Goal: Task Accomplishment & Management: Manage account settings

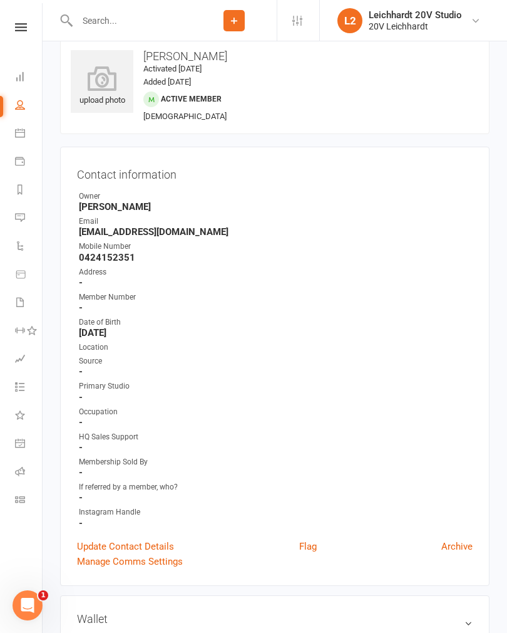
click at [30, 224] on link "Messages" at bounding box center [29, 219] width 28 height 28
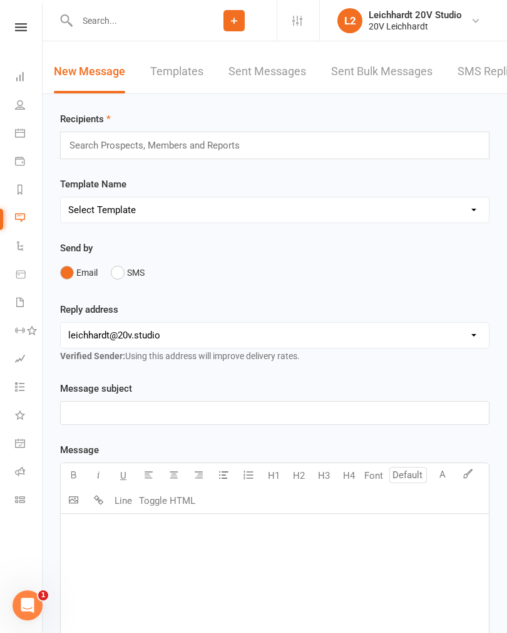
click at [473, 84] on link "SMS Replies" at bounding box center [489, 71] width 63 height 43
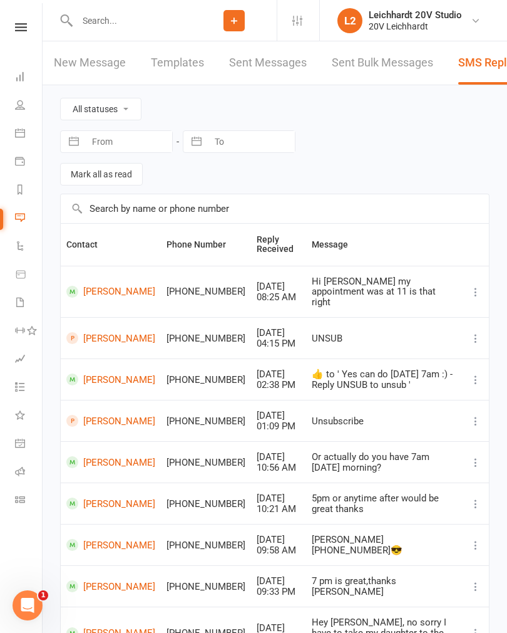
click at [19, 141] on link "Calendar" at bounding box center [29, 134] width 28 height 28
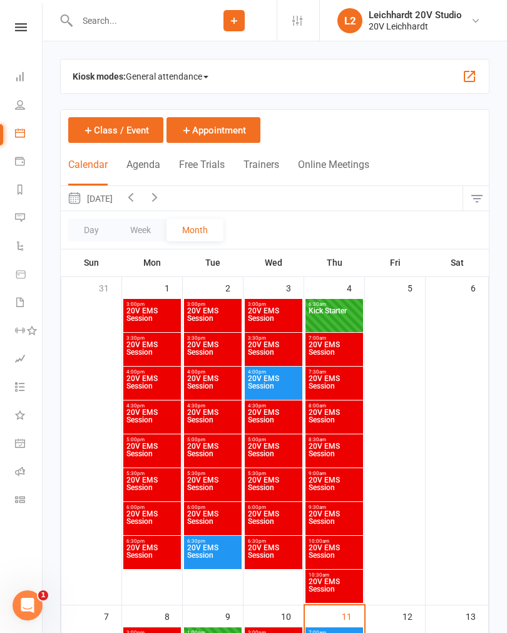
click at [148, 174] on button "Agenda" at bounding box center [144, 172] width 34 height 27
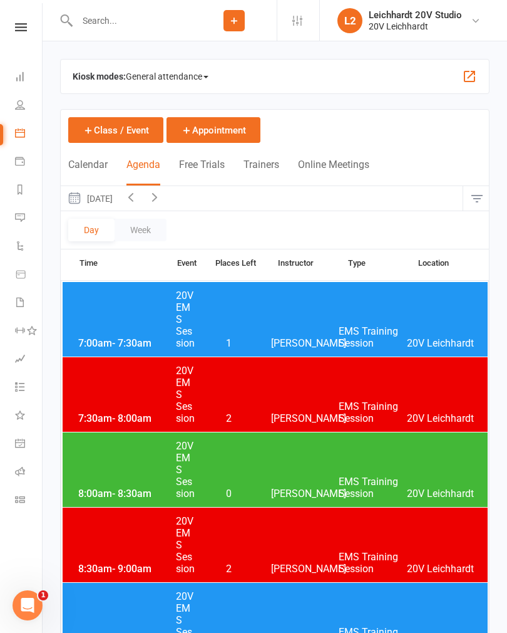
click at [119, 204] on button "Thursday, Sep 11, 2025" at bounding box center [90, 198] width 58 height 24
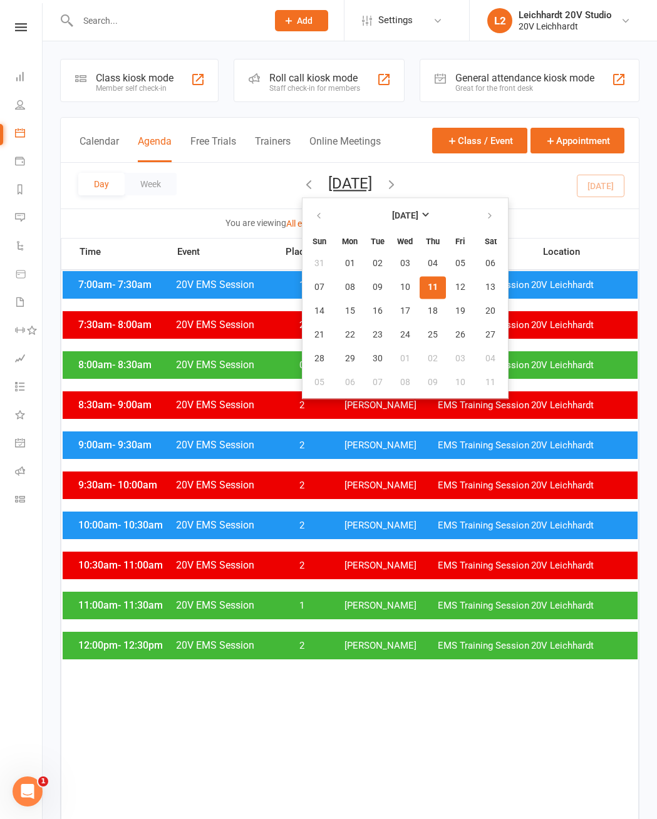
click at [29, 222] on link "Messages" at bounding box center [29, 219] width 28 height 28
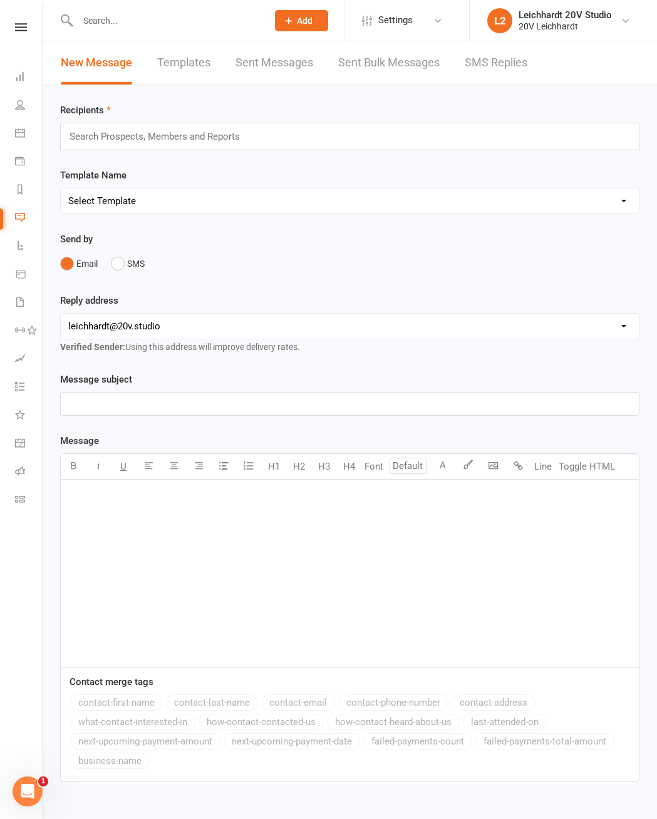
click at [484, 60] on link "SMS Replies" at bounding box center [496, 62] width 63 height 43
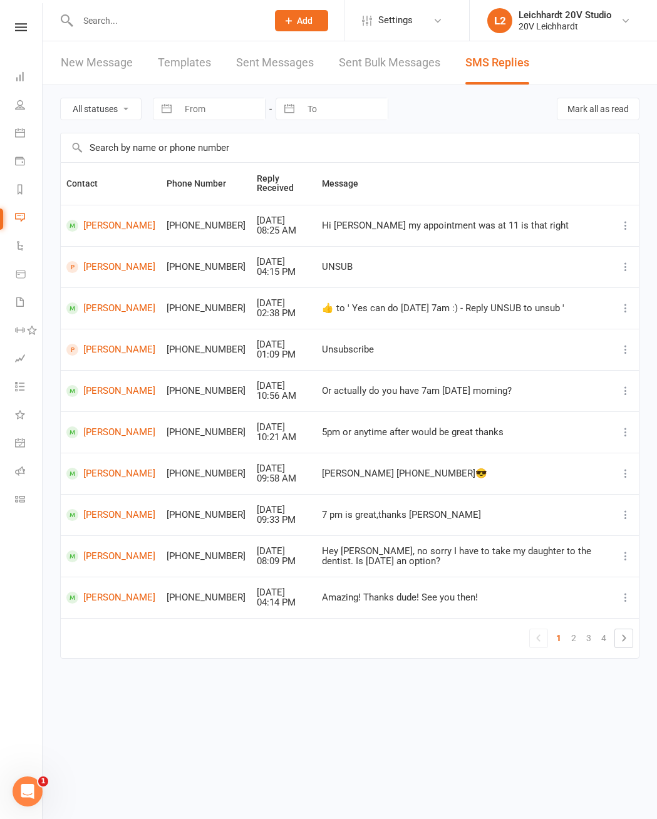
click at [12, 133] on li "Calendar" at bounding box center [21, 134] width 42 height 28
click at [29, 137] on link "Calendar" at bounding box center [29, 134] width 28 height 28
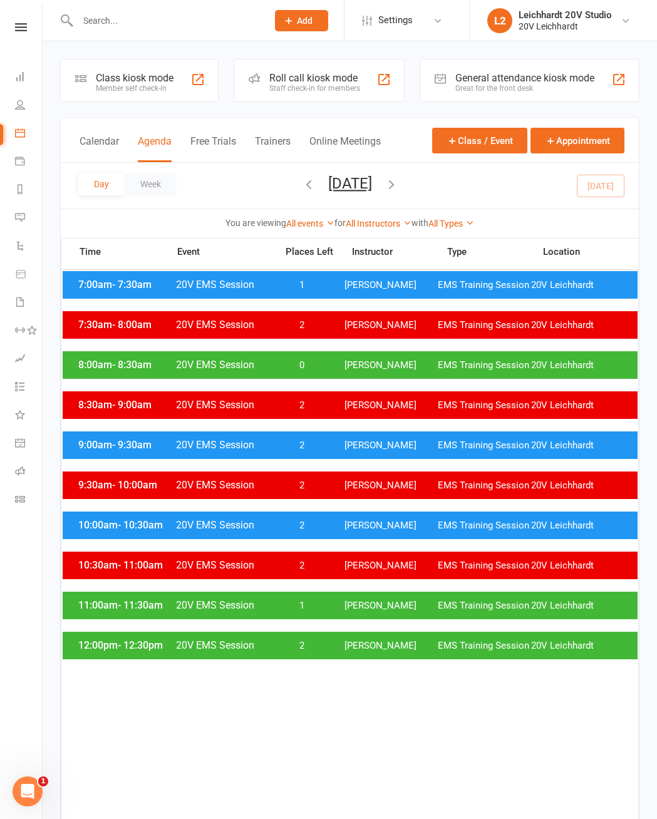
click at [5, 632] on nav "Clubworx Dashboard People Calendar Payments Reports Messages Automations Produc…" at bounding box center [21, 412] width 43 height 819
click at [133, 604] on div "11:00am - 11:30am 20V EMS Session 1 Joel Cox EMS Training Session 20V Leichhardt" at bounding box center [350, 606] width 575 height 28
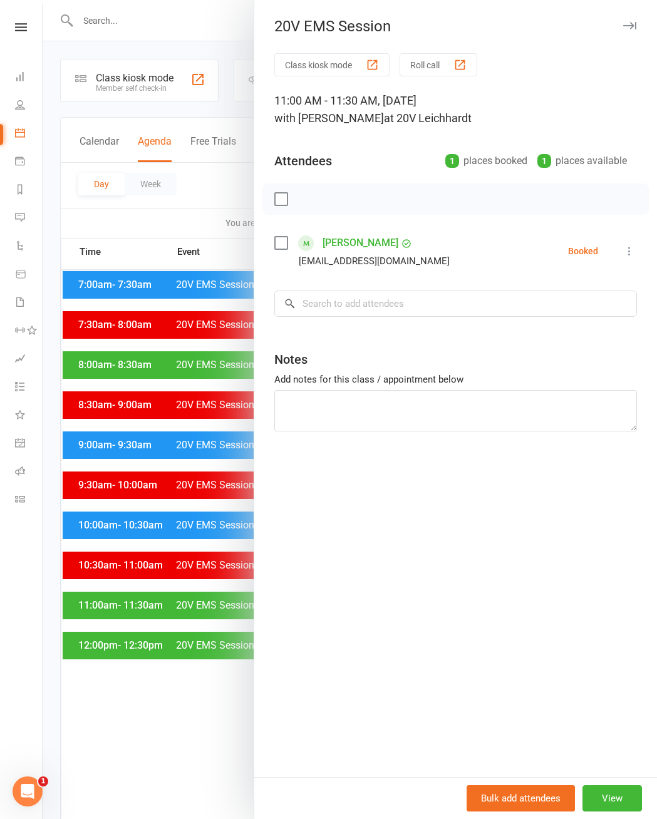
click at [373, 236] on link "[PERSON_NAME]" at bounding box center [361, 243] width 76 height 20
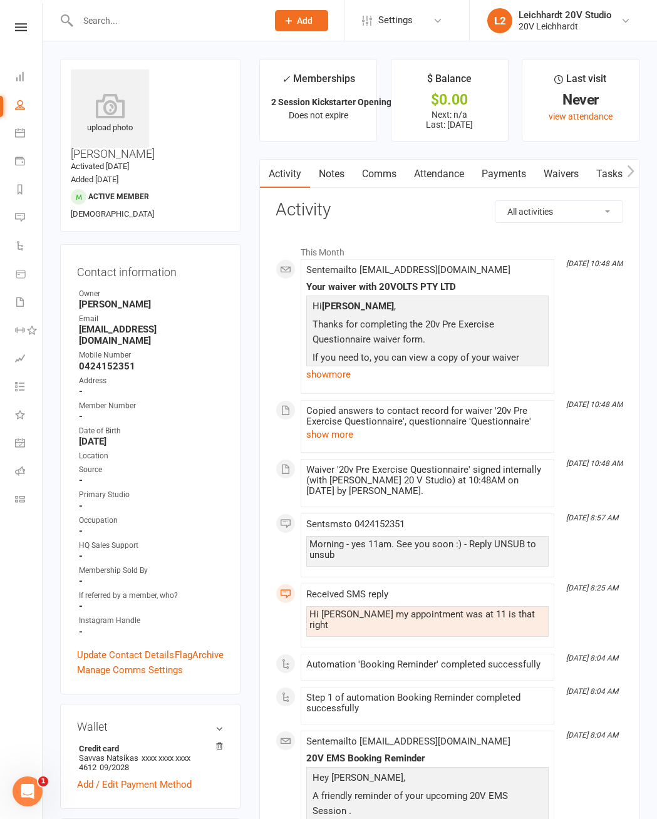
click at [343, 185] on link "Notes" at bounding box center [331, 174] width 43 height 29
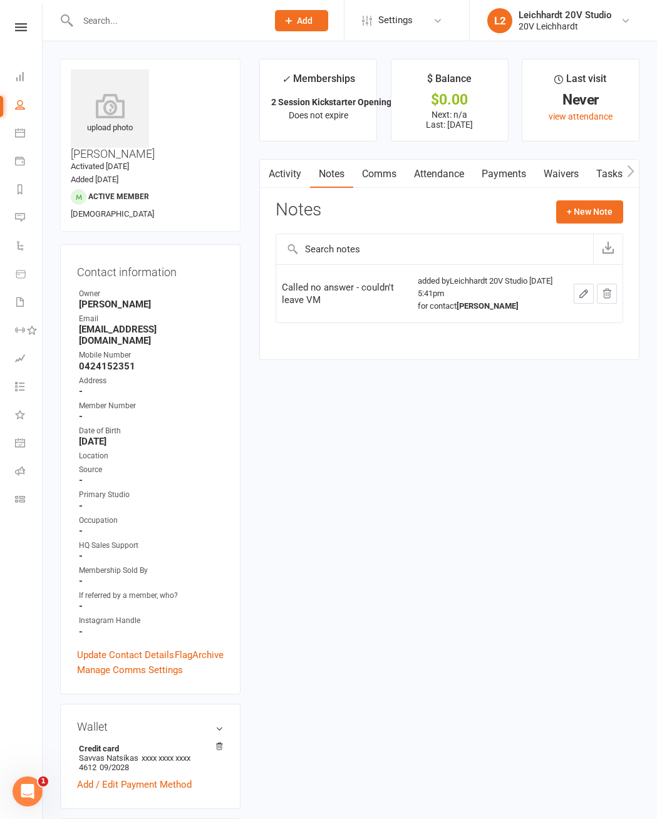
click at [507, 214] on button "+ New Note" at bounding box center [589, 211] width 67 height 23
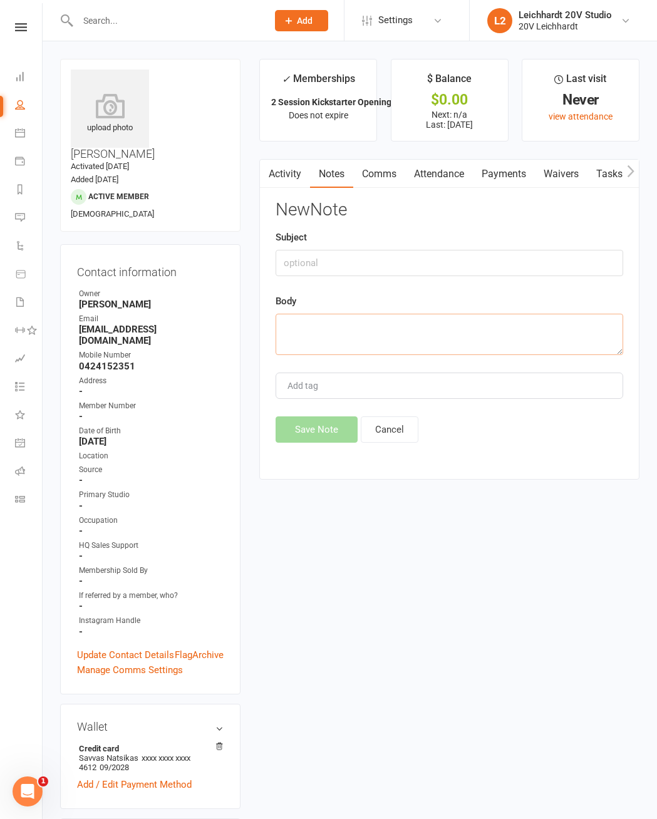
click at [406, 326] on textarea at bounding box center [450, 334] width 348 height 41
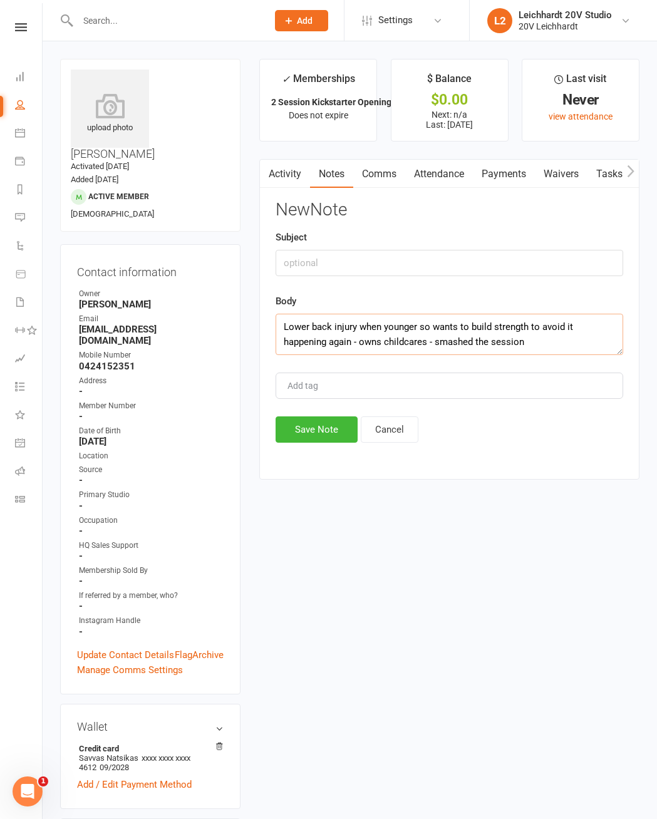
type textarea "Lower back injury when younger so wants to build strength to avoid it happening…"
click at [328, 439] on button "Save Note" at bounding box center [317, 430] width 82 height 26
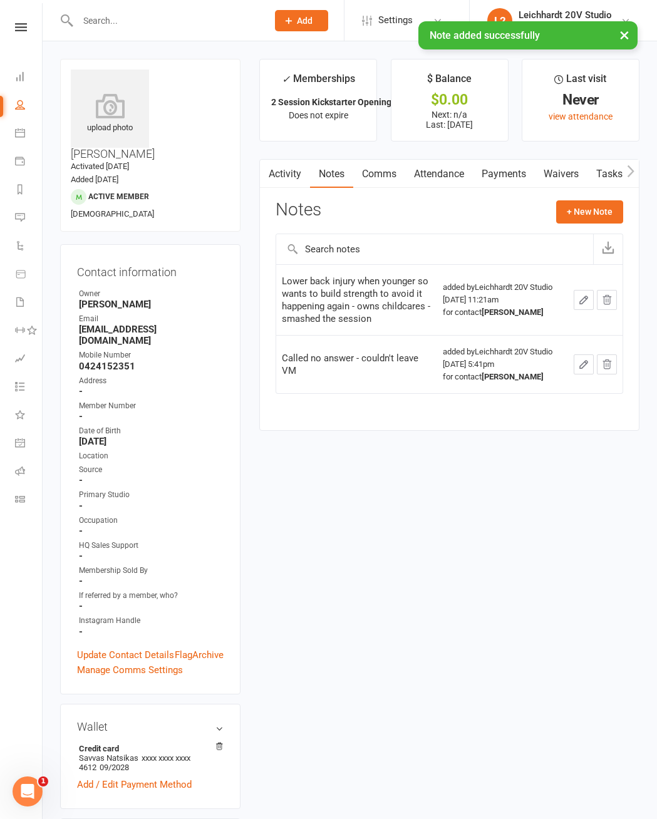
click at [302, 178] on link "Activity" at bounding box center [285, 174] width 50 height 29
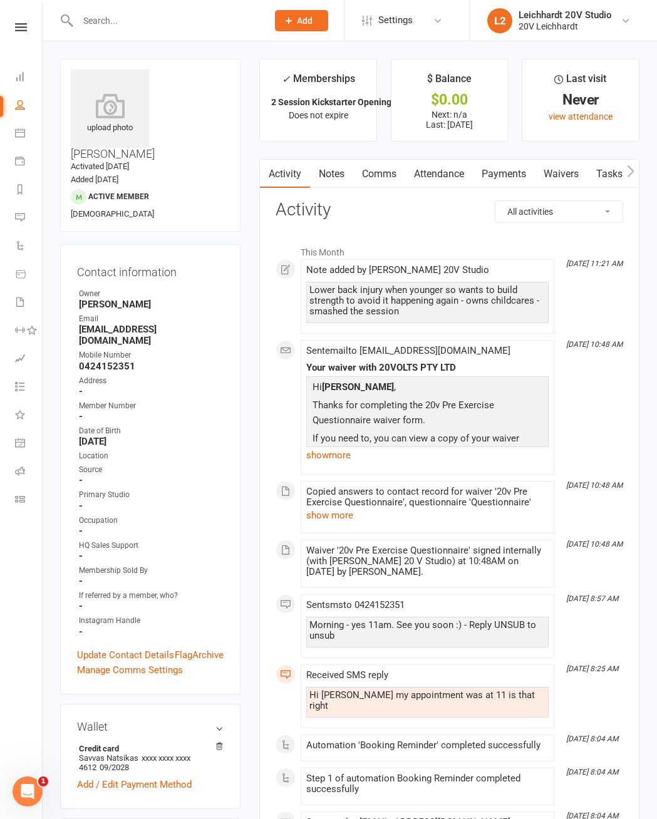
click at [21, 147] on link "Calendar" at bounding box center [29, 134] width 28 height 28
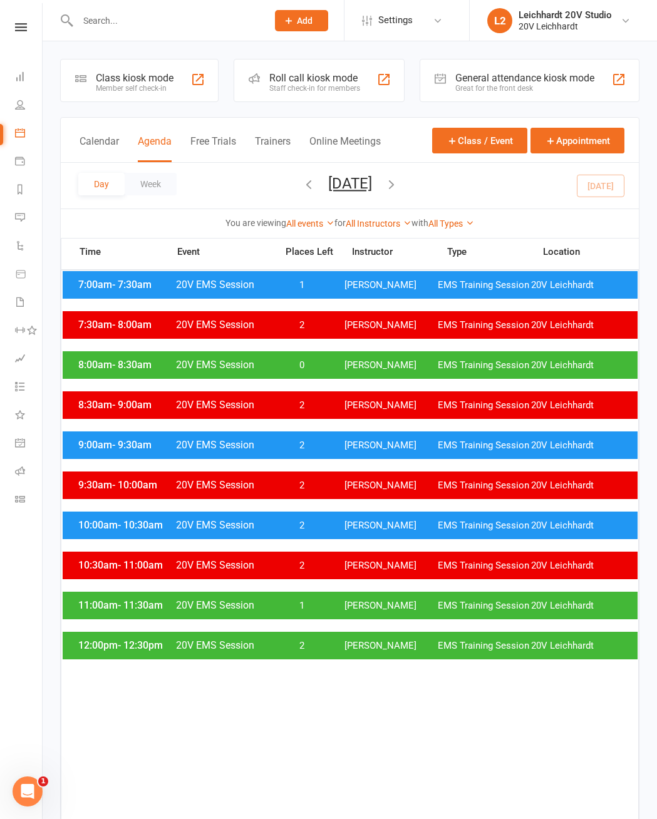
click at [346, 182] on button "Thursday, Sep 11, 2025" at bounding box center [350, 184] width 44 height 18
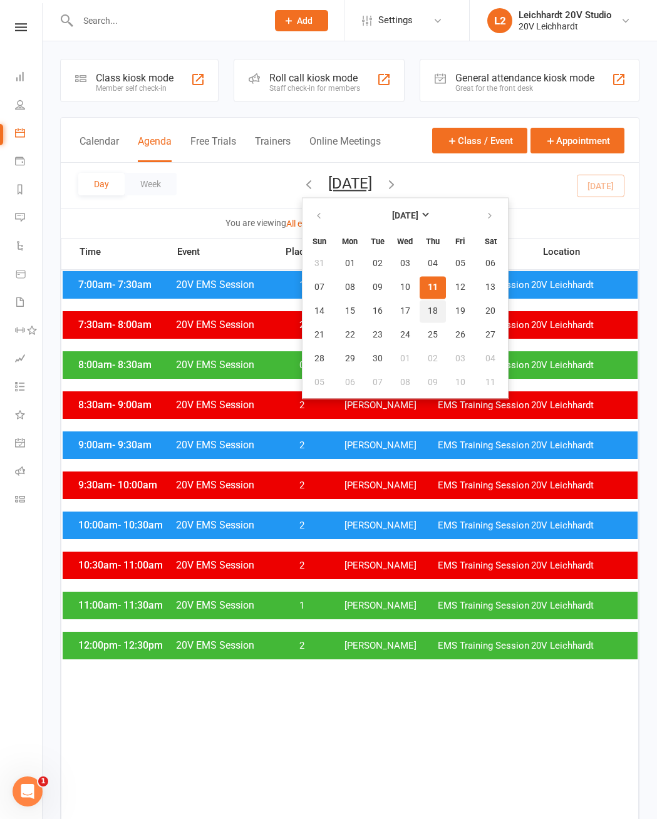
click at [428, 316] on span "18" at bounding box center [433, 311] width 10 height 10
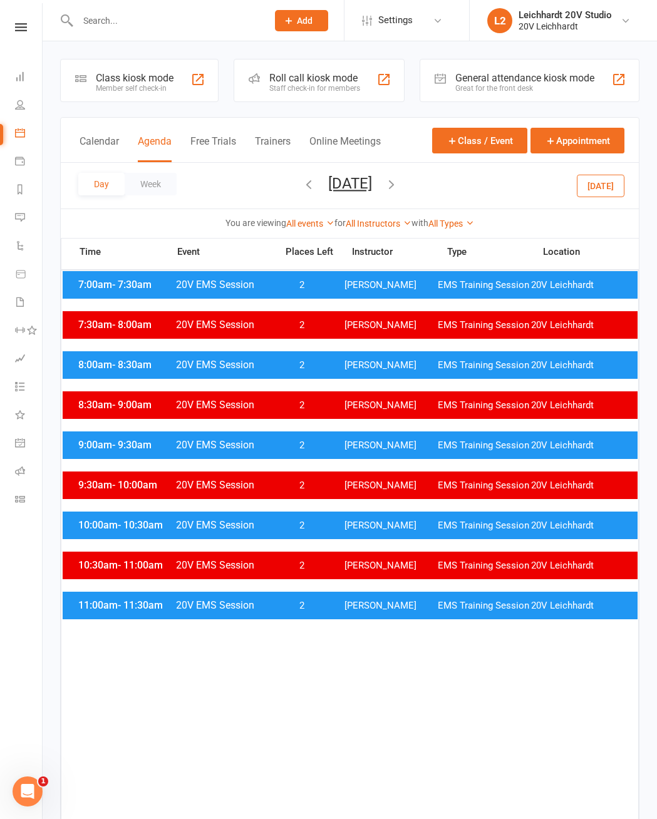
click at [329, 606] on div "11:00am - 11:30am 20V EMS Session 2 Joel Cox EMS Training Session 20V Leichhardt" at bounding box center [350, 606] width 575 height 28
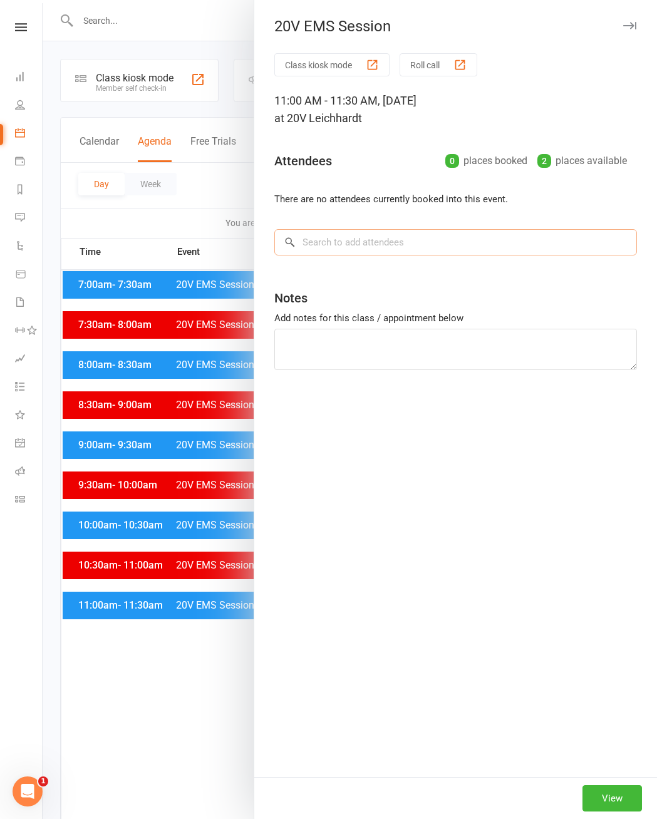
click at [365, 238] on input "search" at bounding box center [455, 242] width 363 height 26
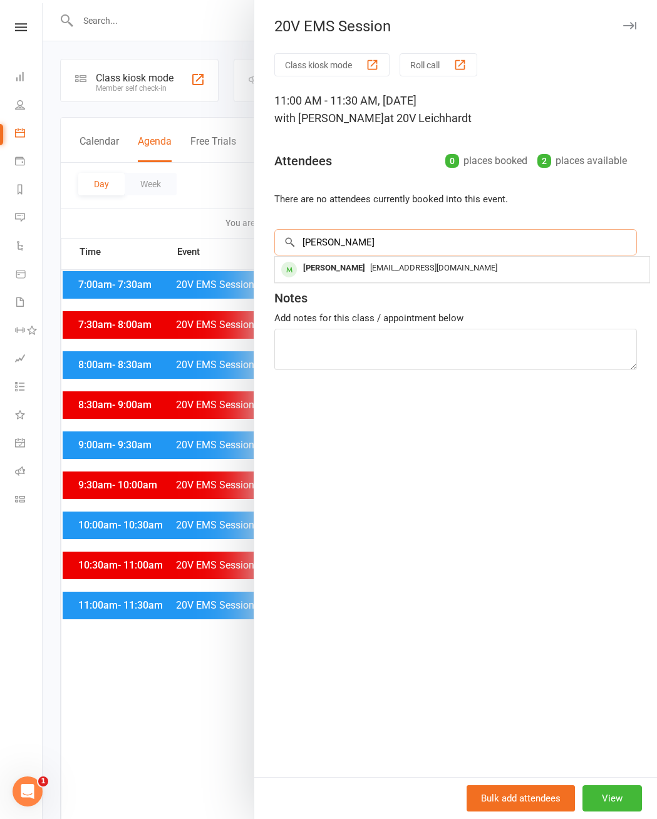
type input "Steve"
click at [388, 270] on span "[EMAIL_ADDRESS][DOMAIN_NAME]" at bounding box center [433, 267] width 127 height 9
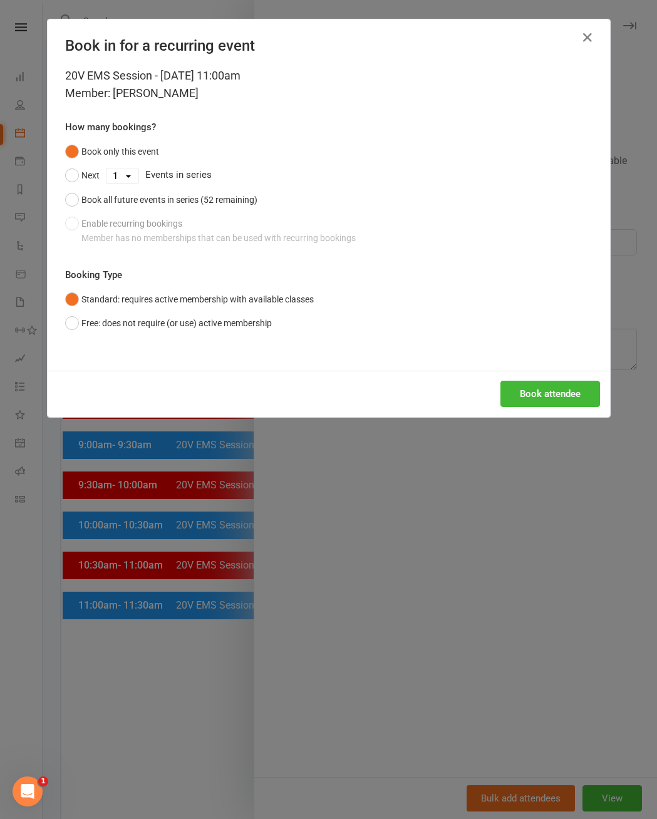
click at [507, 403] on button "Book attendee" at bounding box center [551, 394] width 100 height 26
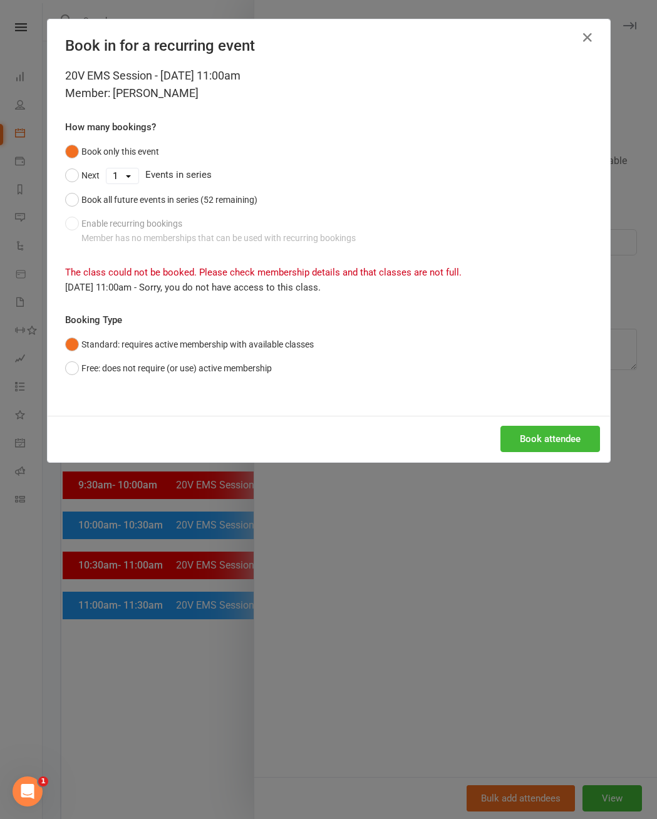
click at [507, 46] on button "button" at bounding box center [588, 38] width 20 height 20
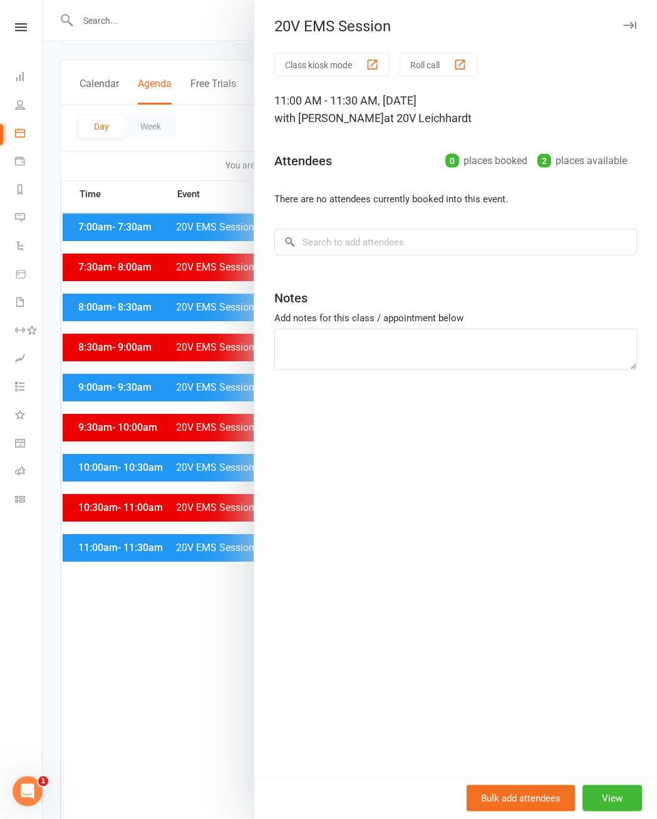
click at [507, 632] on button "View" at bounding box center [613, 799] width 60 height 26
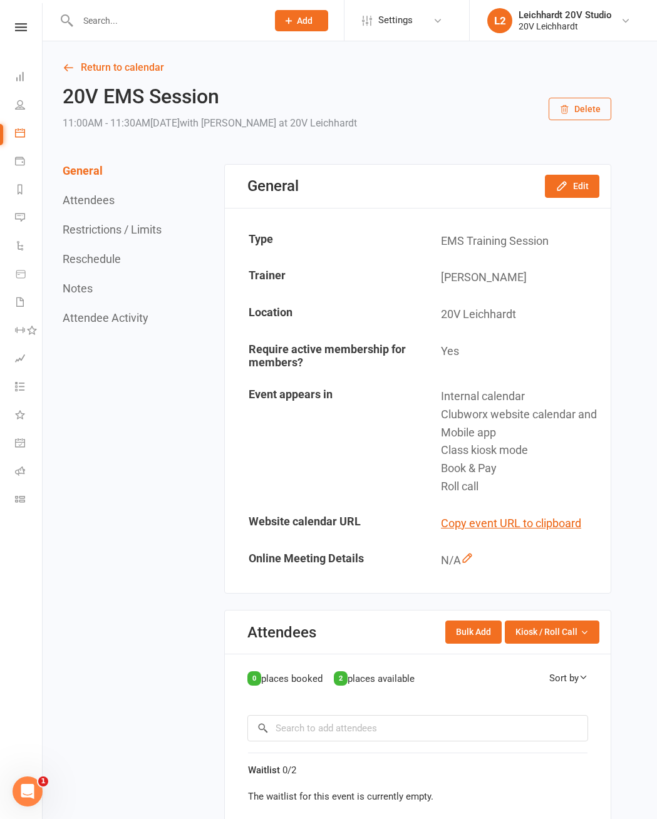
click at [507, 190] on button "Edit" at bounding box center [572, 186] width 55 height 23
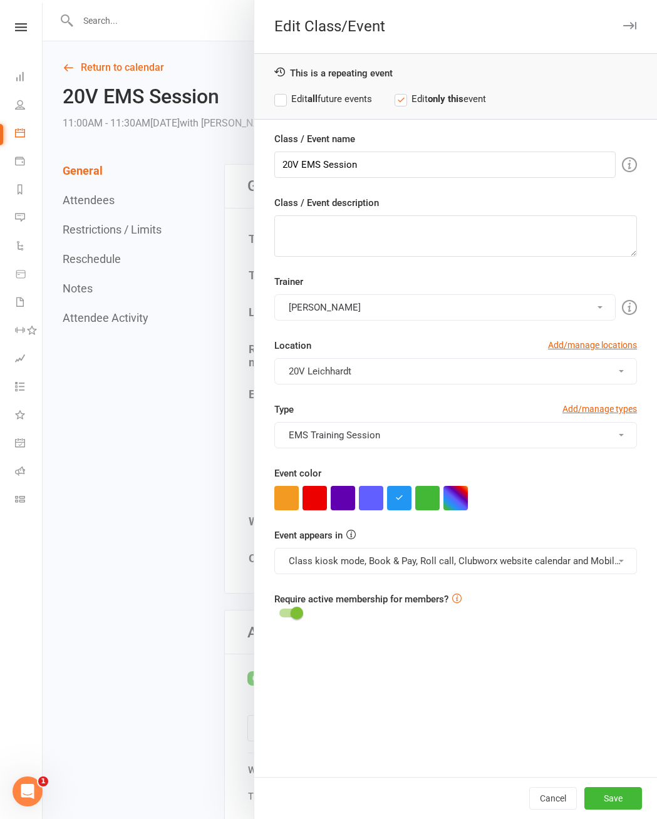
click at [437, 445] on button "EMS Training Session" at bounding box center [455, 435] width 363 height 26
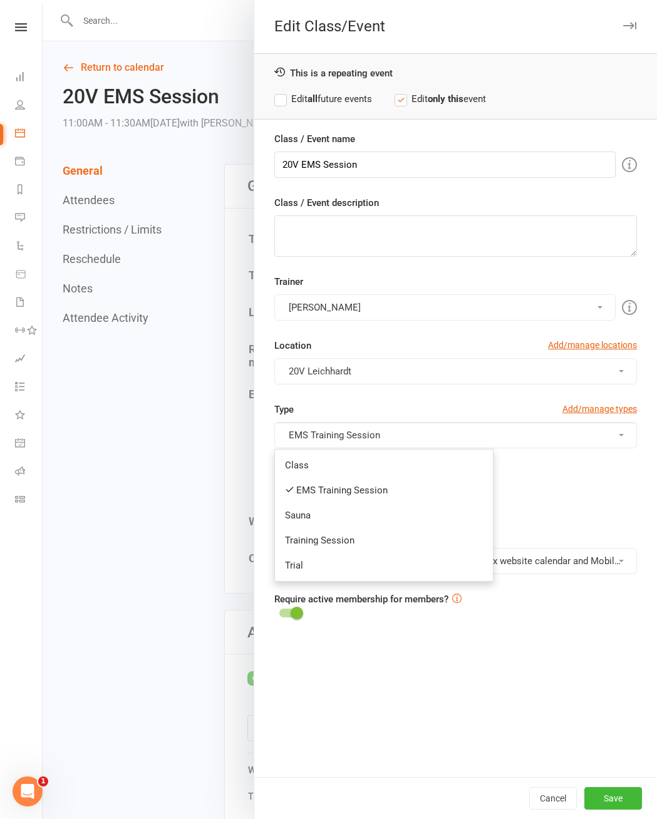
click at [507, 511] on div at bounding box center [455, 498] width 363 height 24
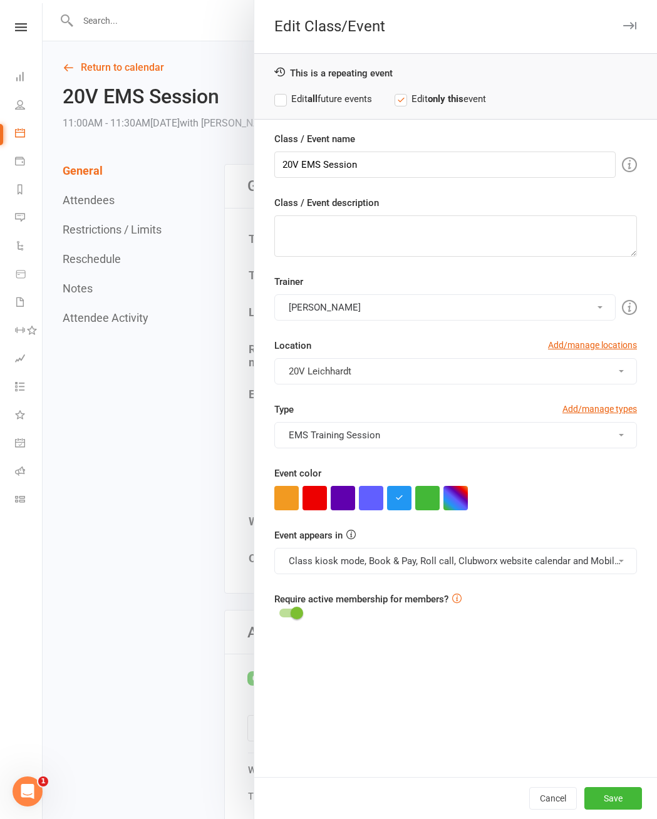
click at [440, 574] on button "Class kiosk mode, Book & Pay, Roll call, Clubworx website calendar and Mobile a…" at bounding box center [455, 561] width 363 height 26
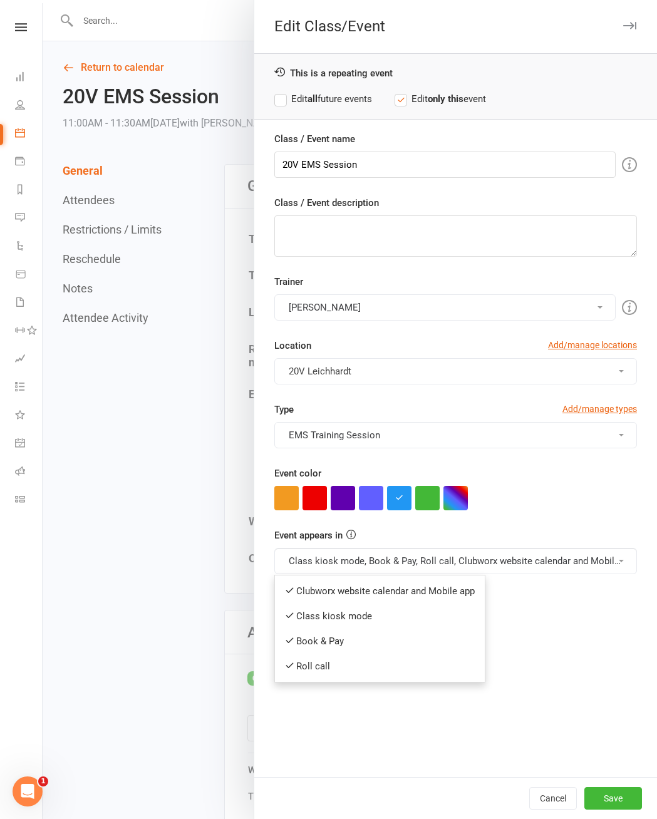
click at [452, 599] on link "Clubworx website calendar and Mobile app" at bounding box center [380, 591] width 210 height 25
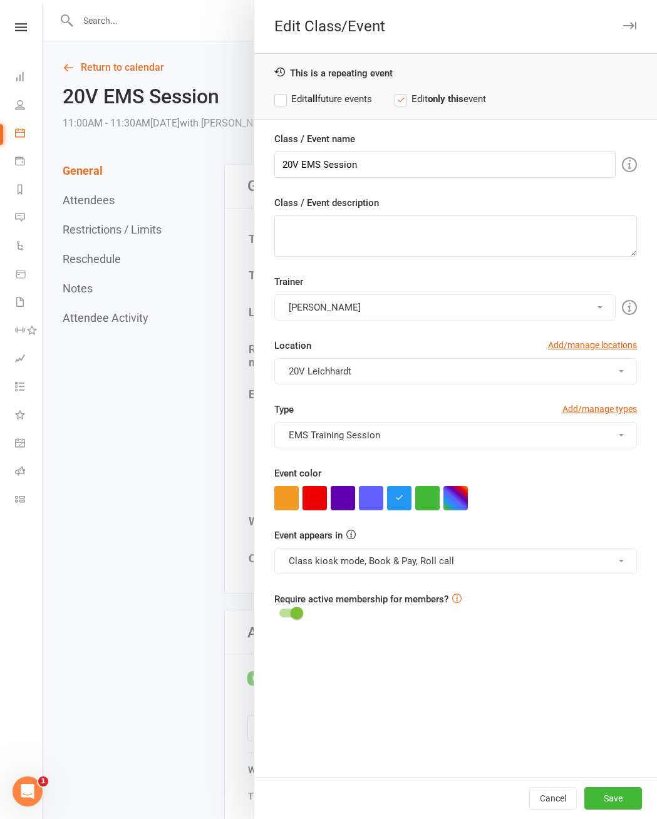
click at [429, 511] on button "button" at bounding box center [427, 498] width 24 height 24
click at [507, 449] on button "EMS Training Session" at bounding box center [455, 435] width 363 height 26
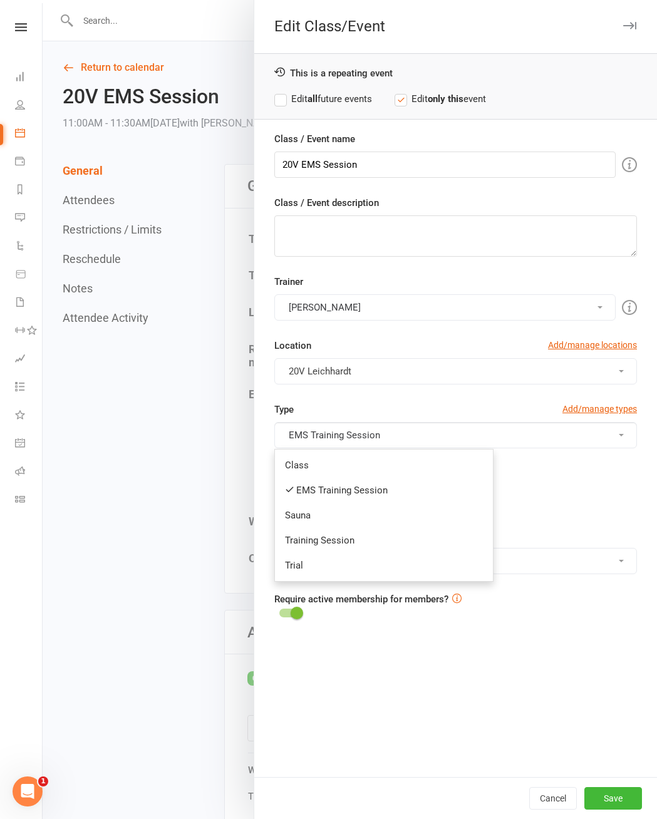
click at [341, 574] on link "Trial" at bounding box center [384, 565] width 218 height 25
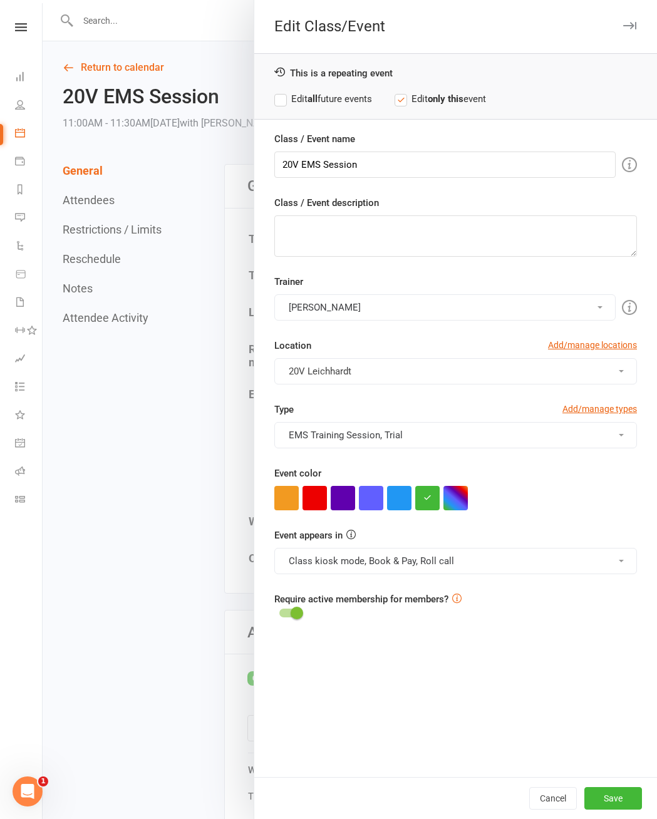
click at [507, 632] on button "Save" at bounding box center [614, 799] width 58 height 23
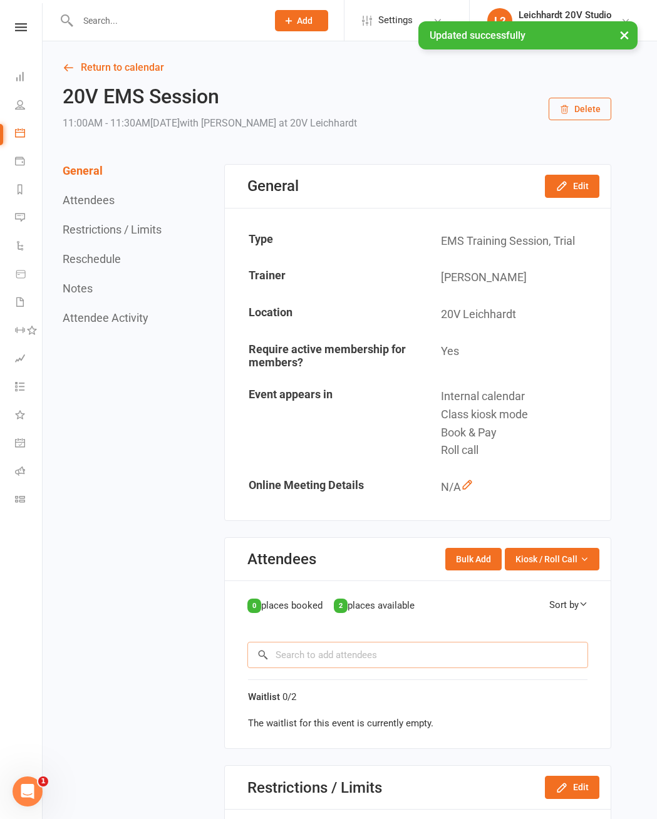
click at [432, 632] on input "search" at bounding box center [417, 655] width 341 height 26
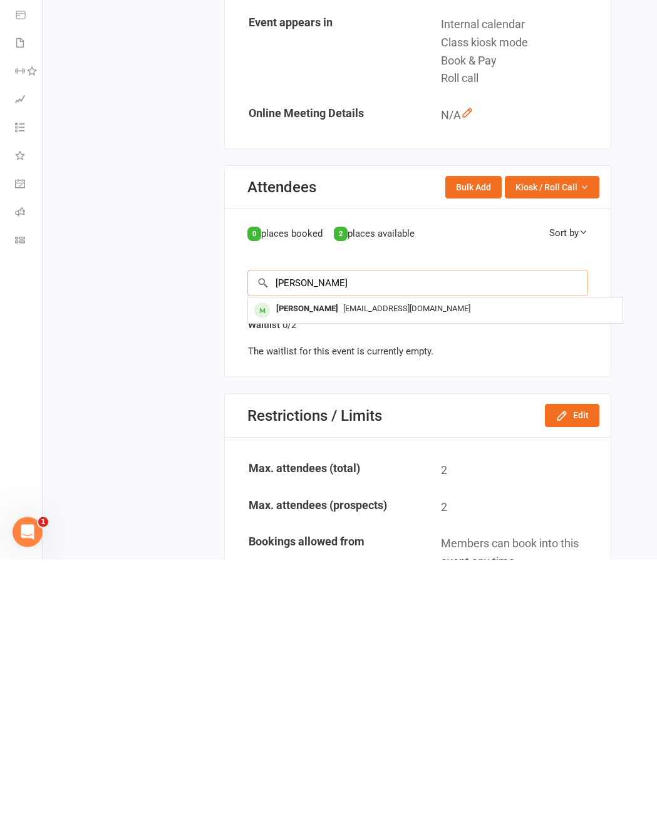
type input "Steve"
click at [343, 563] on span "[EMAIL_ADDRESS][DOMAIN_NAME]" at bounding box center [406, 567] width 127 height 9
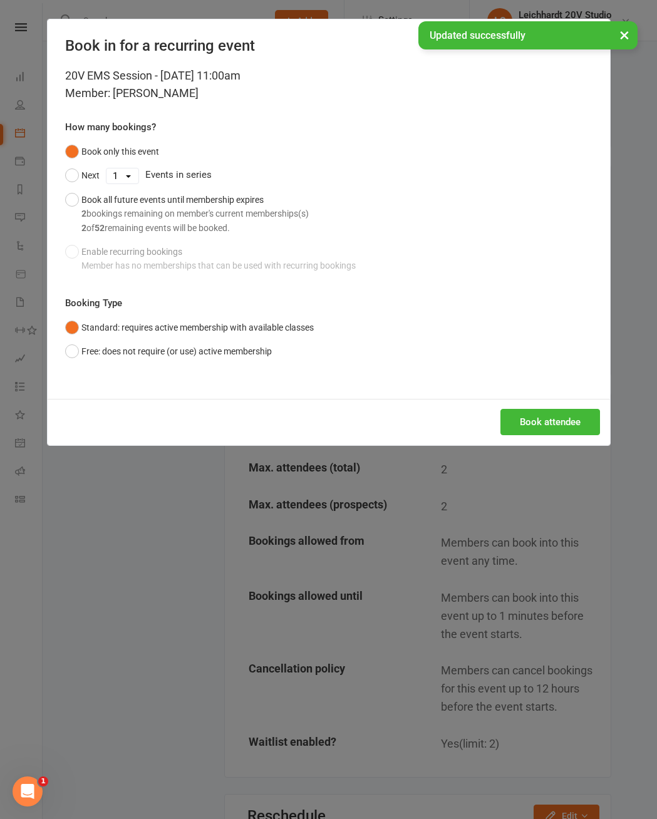
click at [507, 435] on button "Book attendee" at bounding box center [551, 422] width 100 height 26
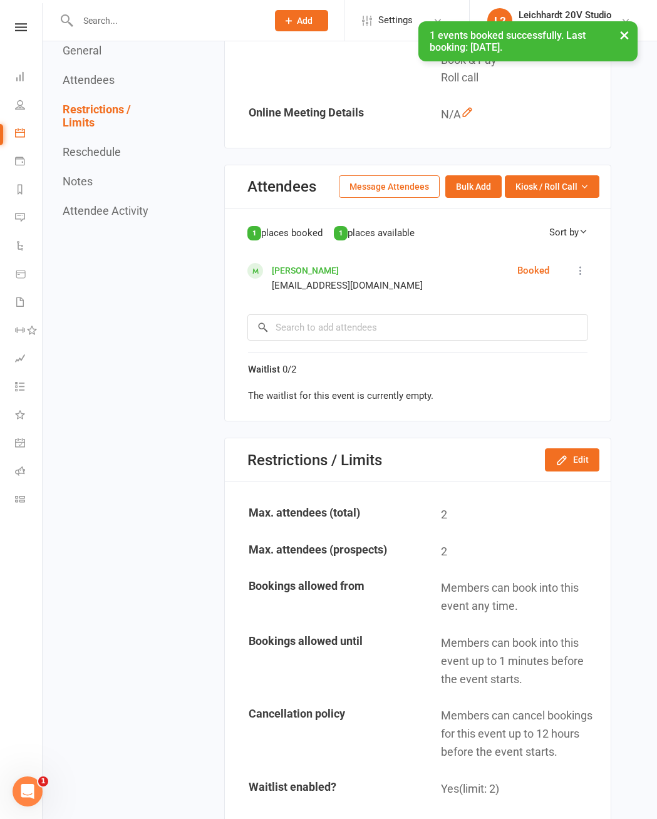
click at [276, 273] on link "[PERSON_NAME]" at bounding box center [305, 271] width 67 height 10
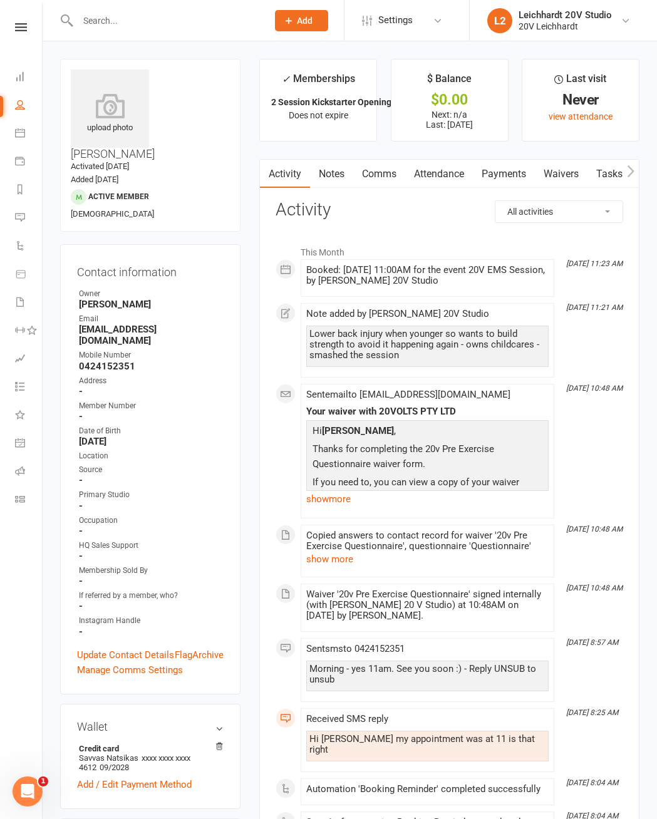
click at [28, 237] on link "Automations" at bounding box center [29, 247] width 28 height 28
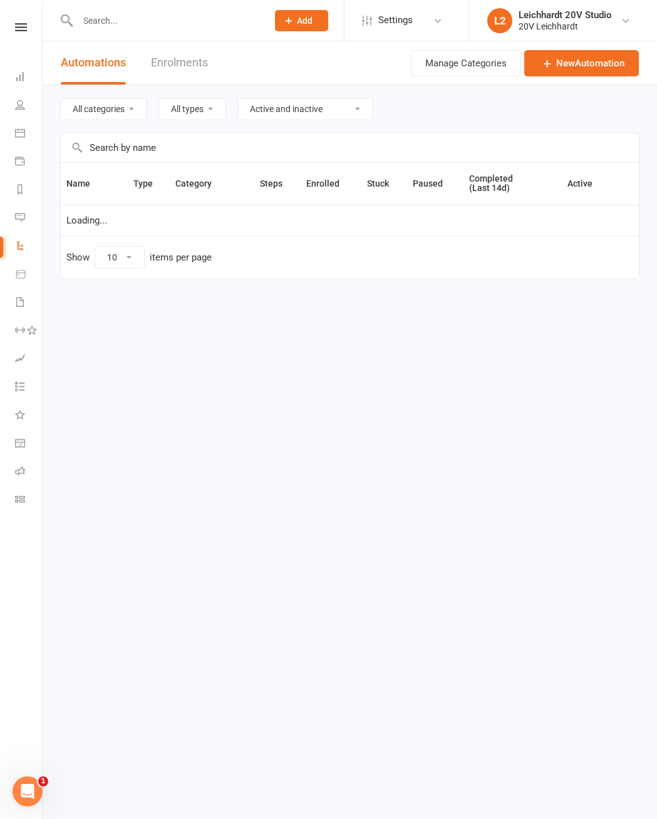
select select "100"
click at [23, 226] on link "Messages" at bounding box center [29, 219] width 28 height 28
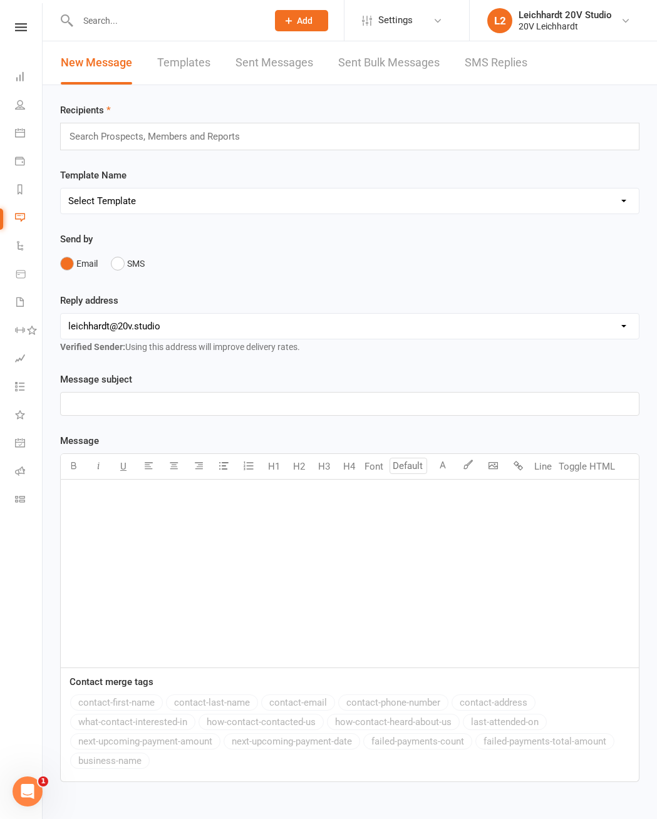
click at [502, 83] on link "SMS Replies" at bounding box center [496, 62] width 63 height 43
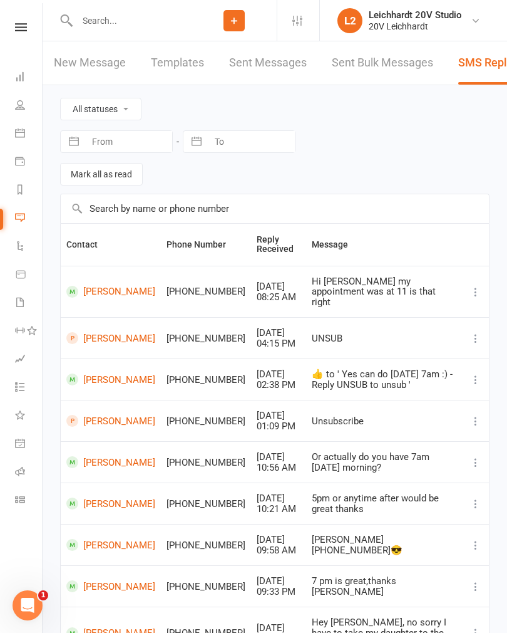
click at [29, 108] on link "People" at bounding box center [29, 106] width 28 height 28
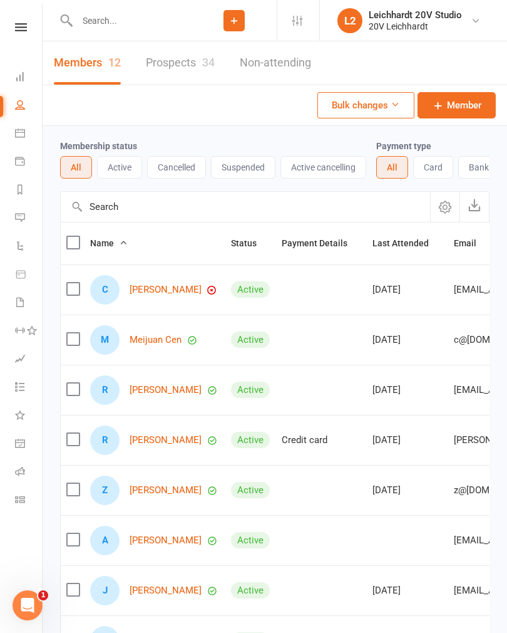
click at [172, 59] on link "Prospects 34" at bounding box center [180, 62] width 69 height 43
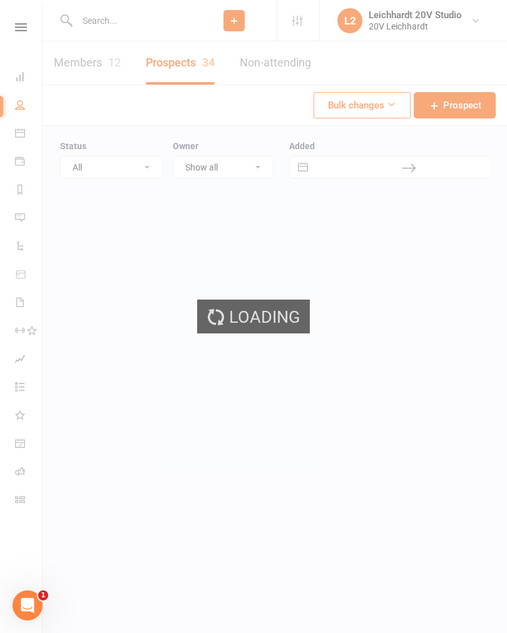
select select "100"
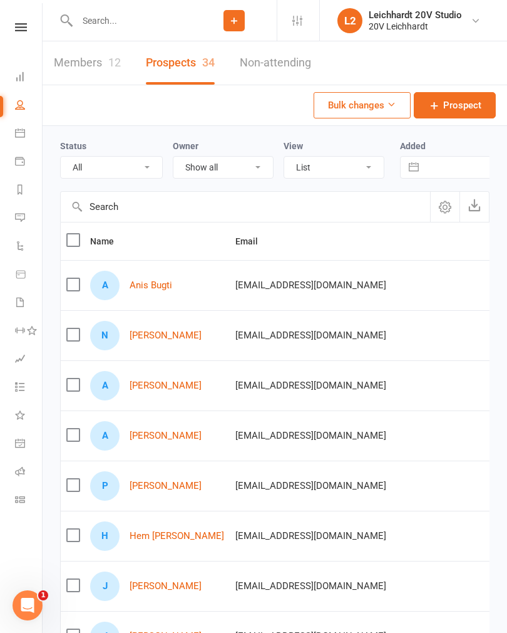
click at [147, 290] on link "Anis Bugti" at bounding box center [151, 285] width 43 height 11
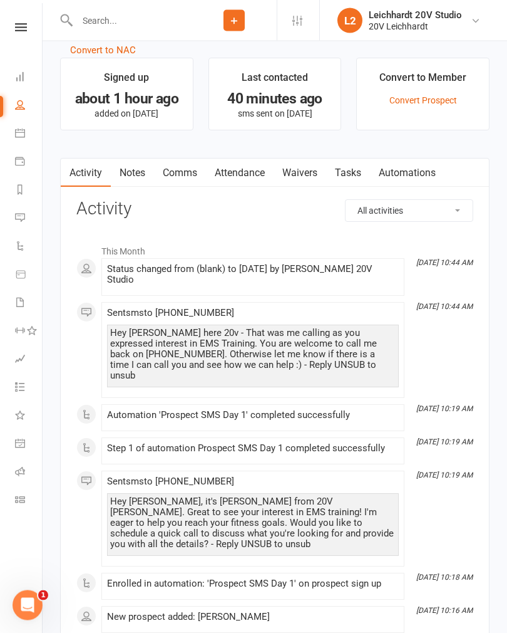
scroll to position [1303, 0]
